Goal: Information Seeking & Learning: Learn about a topic

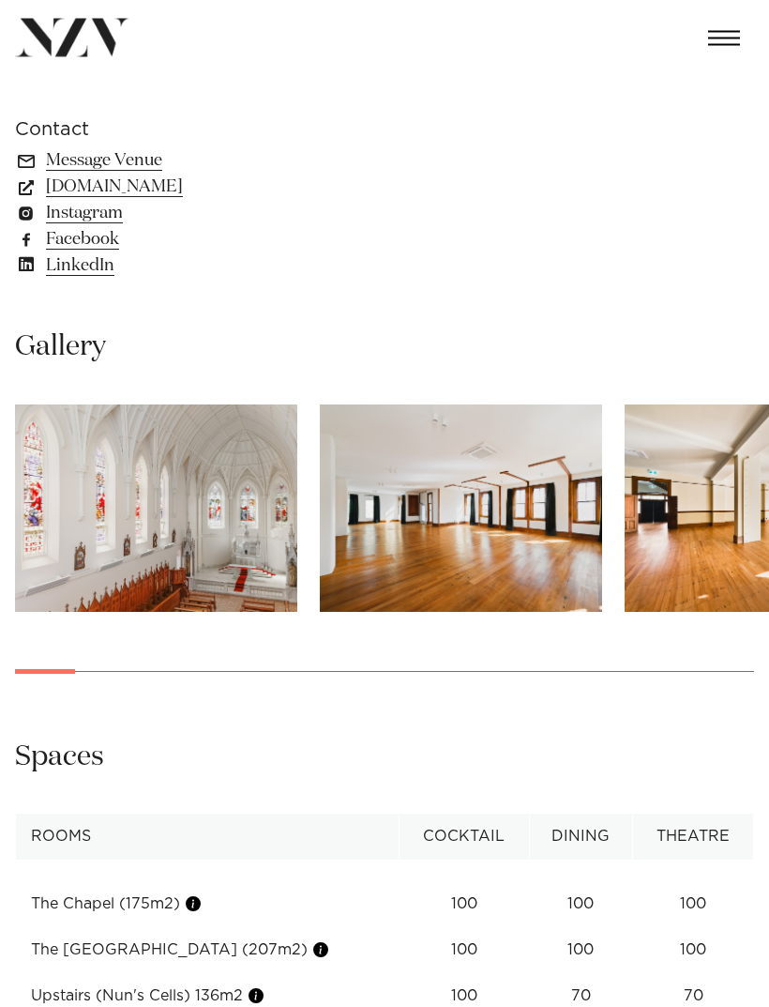
scroll to position [1130, 0]
click at [182, 494] on img "1 / 30" at bounding box center [156, 507] width 282 height 207
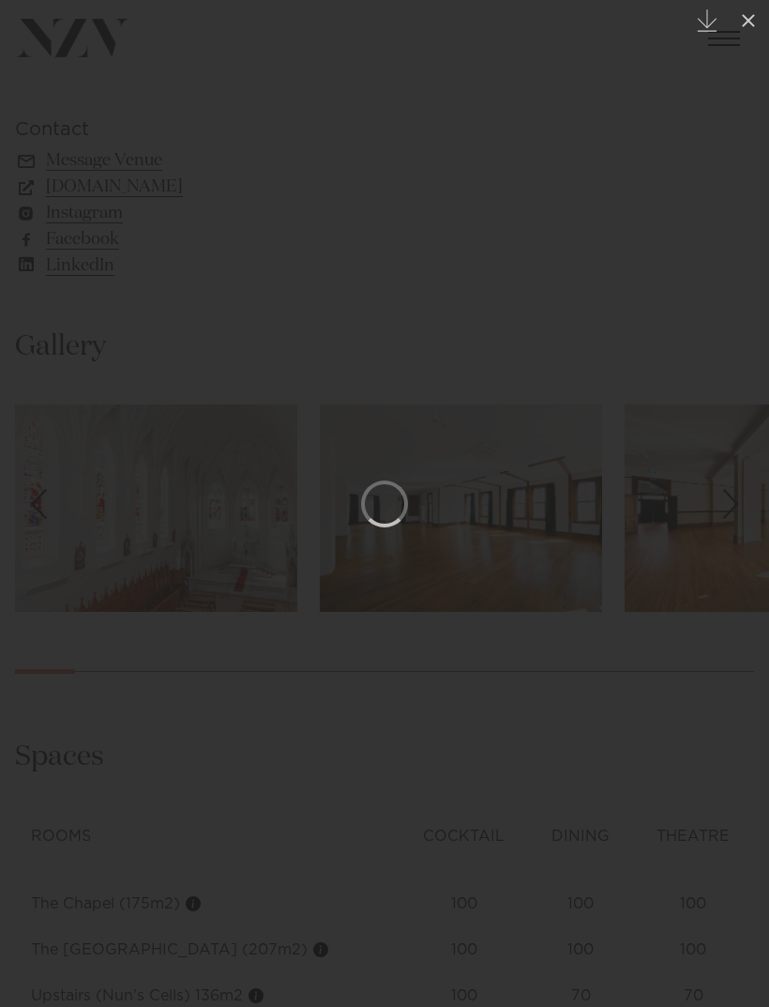
click at [745, 23] on icon at bounding box center [748, 20] width 23 height 23
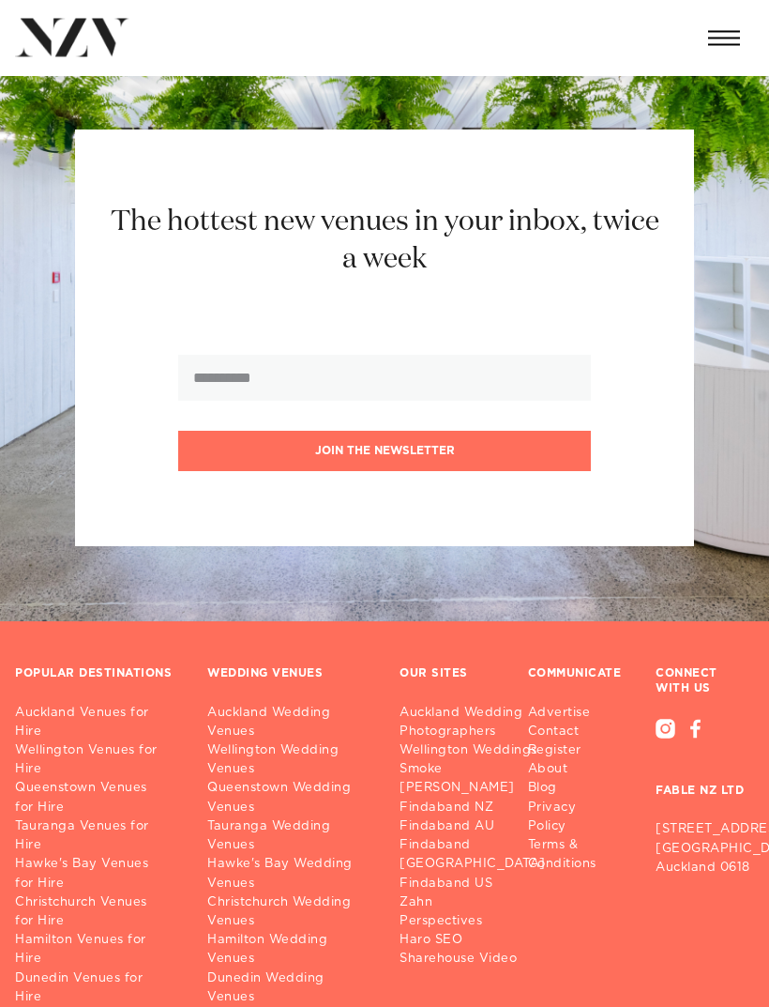
scroll to position [3635, 0]
click at [267, 740] on link "Wellington Wedding Venues" at bounding box center [288, 759] width 162 height 38
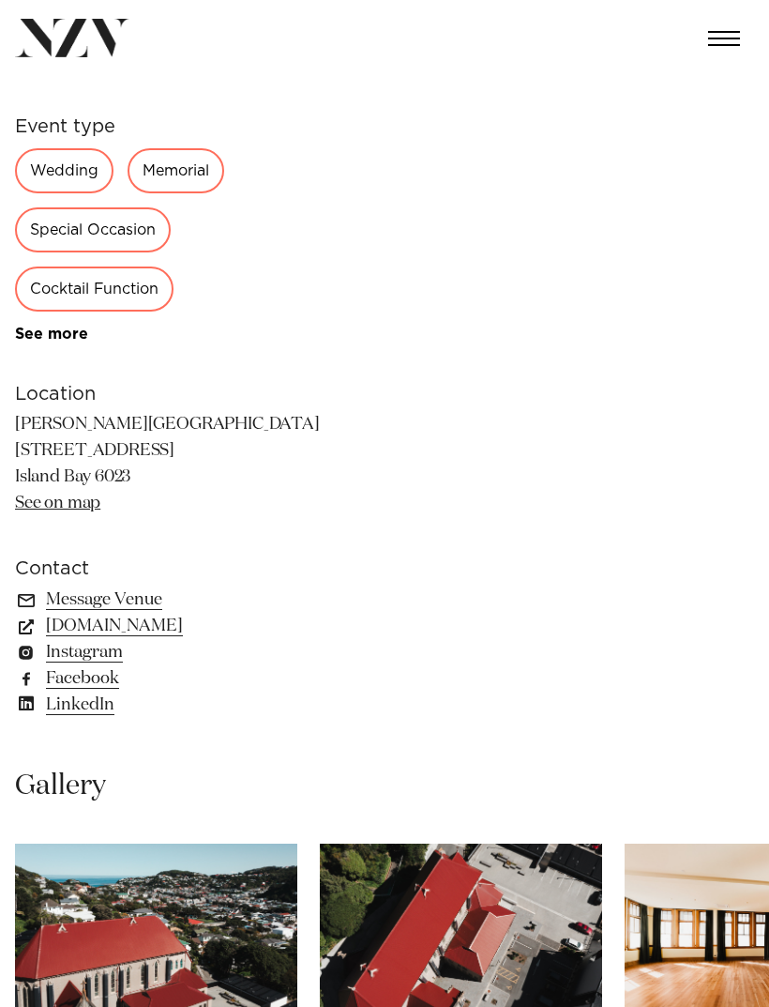
scroll to position [690, 0]
click at [214, 635] on link "www.erskinechapel.co.nz" at bounding box center [168, 627] width 306 height 26
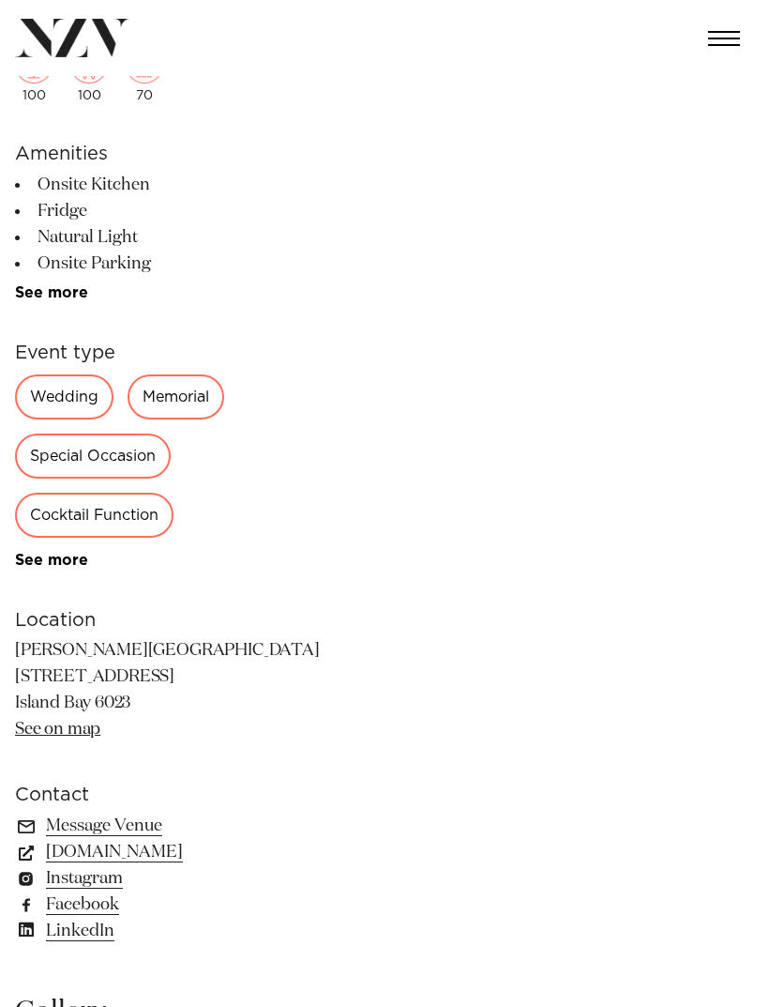
scroll to position [446, 0]
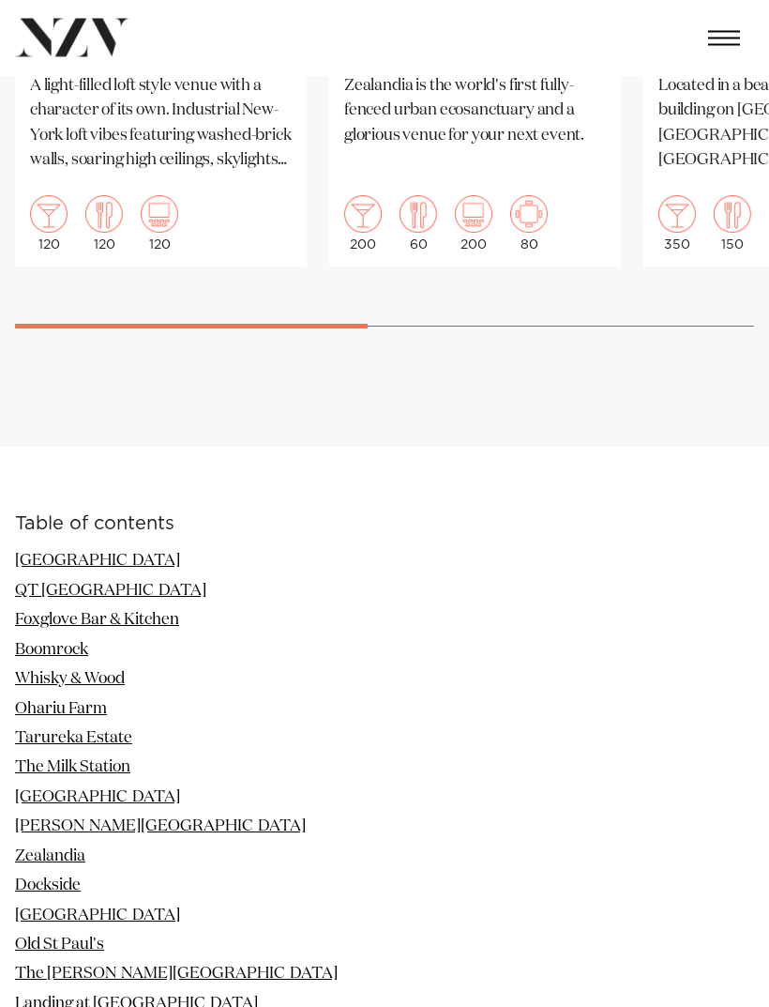
scroll to position [1548, 0]
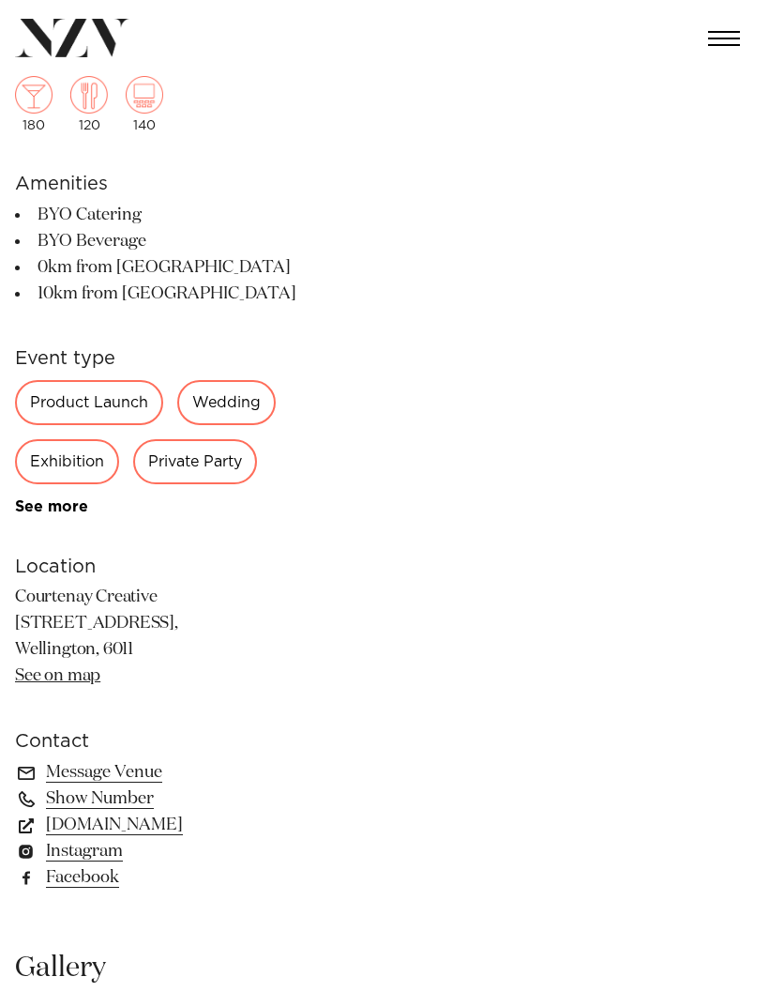
scroll to position [427, 0]
click at [181, 824] on link "www.courtenaycreative.nz" at bounding box center [168, 824] width 306 height 26
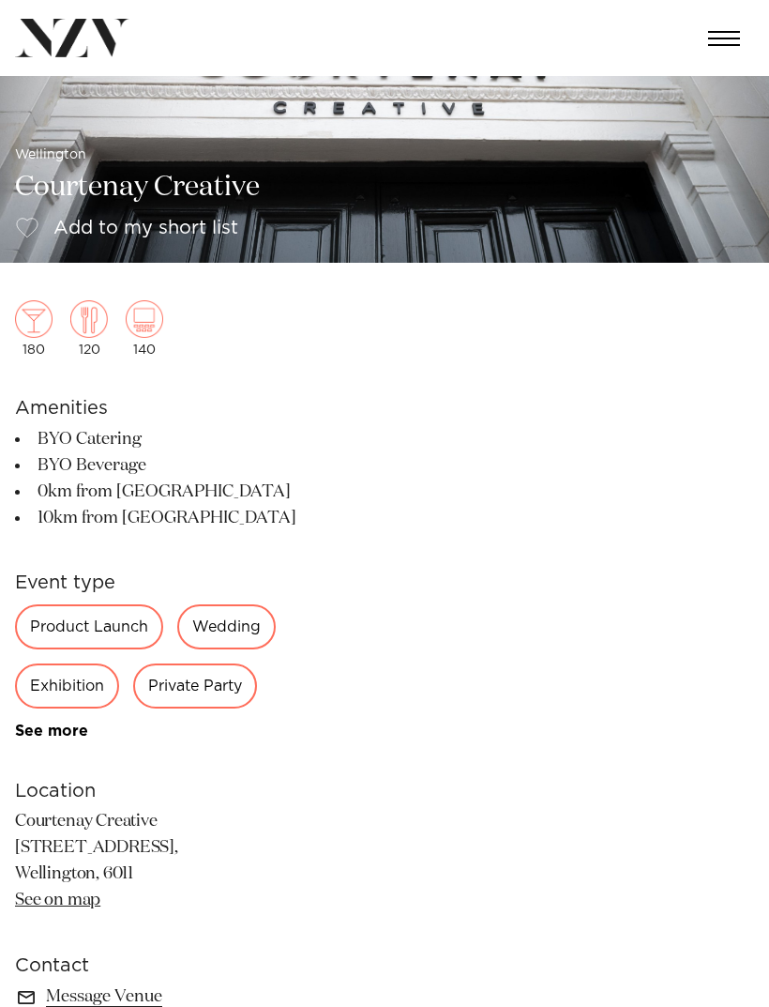
scroll to position [167, 0]
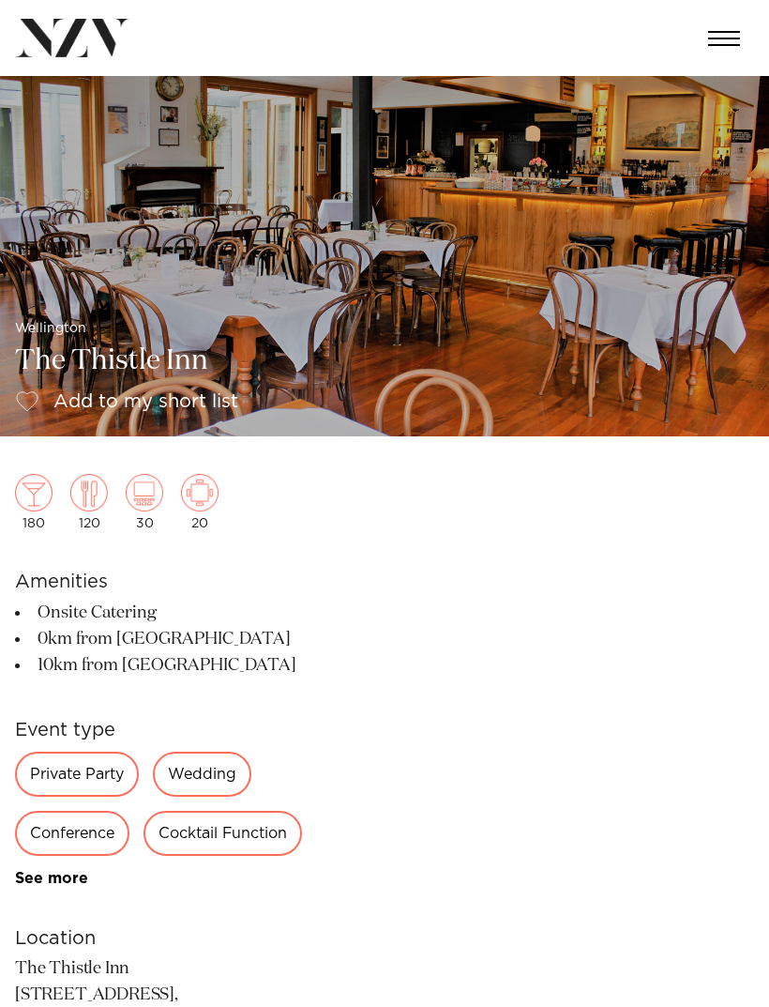
click at [608, 196] on img at bounding box center [384, 256] width 769 height 360
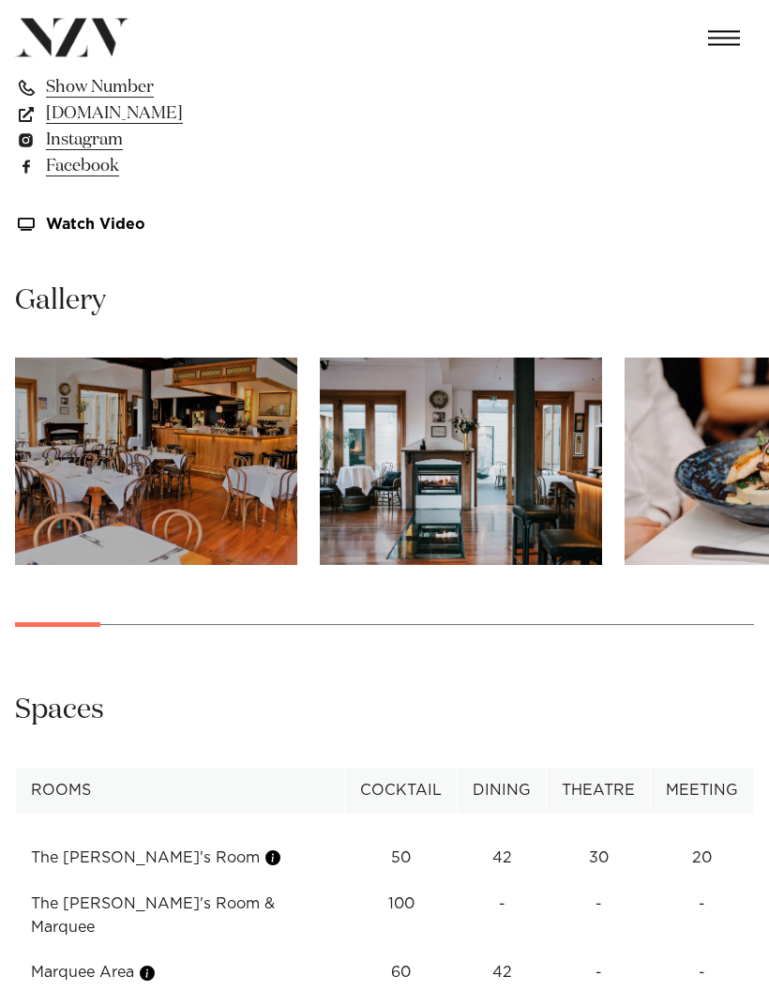
click at [54, 447] on img "1 / 21" at bounding box center [156, 461] width 282 height 207
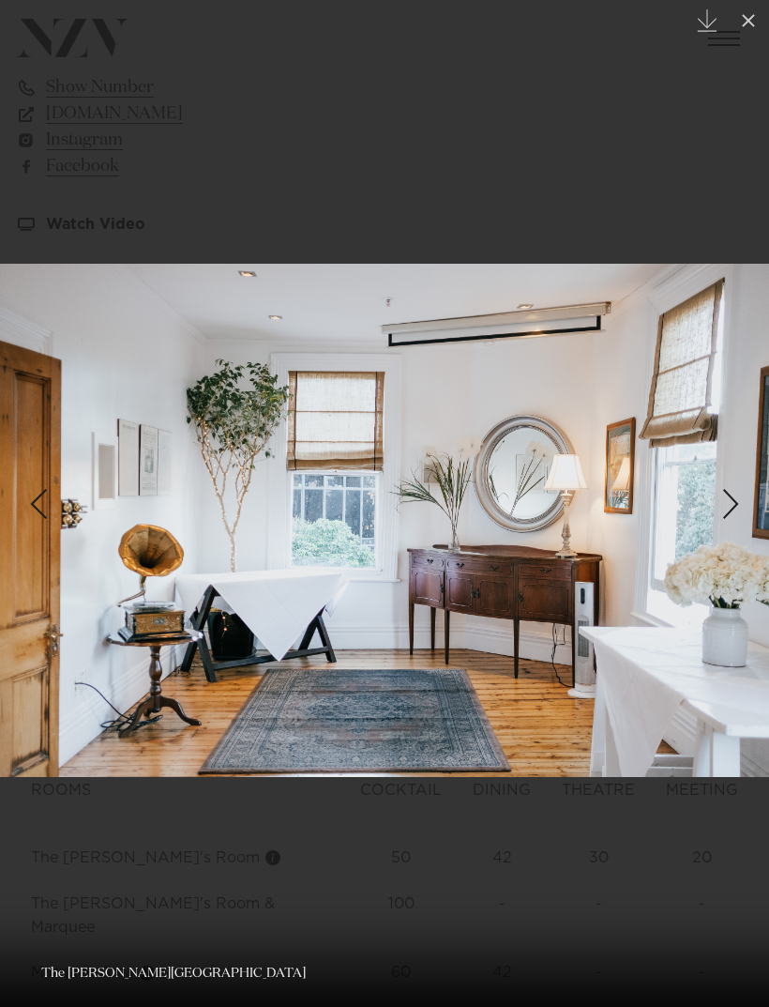
click at [752, 20] on icon at bounding box center [748, 20] width 23 height 23
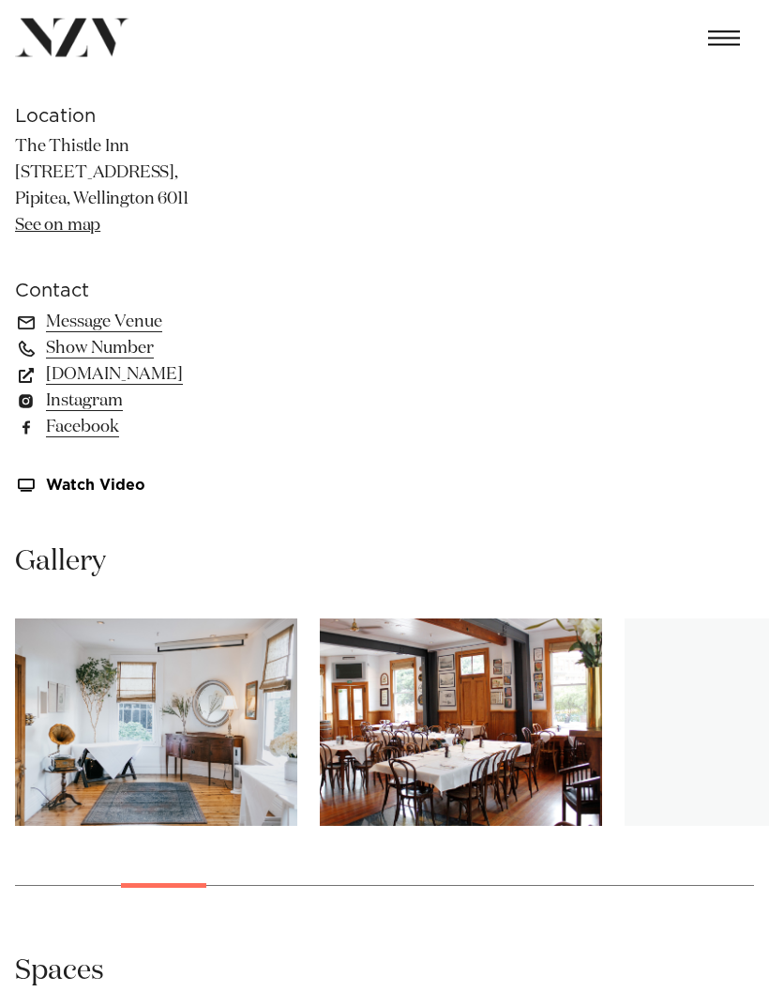
scroll to position [791, 0]
